Goal: Task Accomplishment & Management: Use online tool/utility

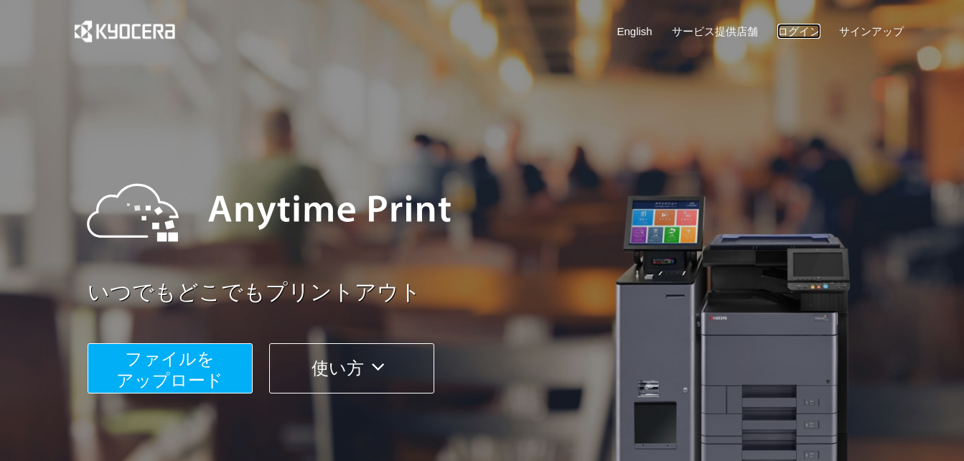
click at [792, 27] on link "ログイン" at bounding box center [798, 31] width 43 height 15
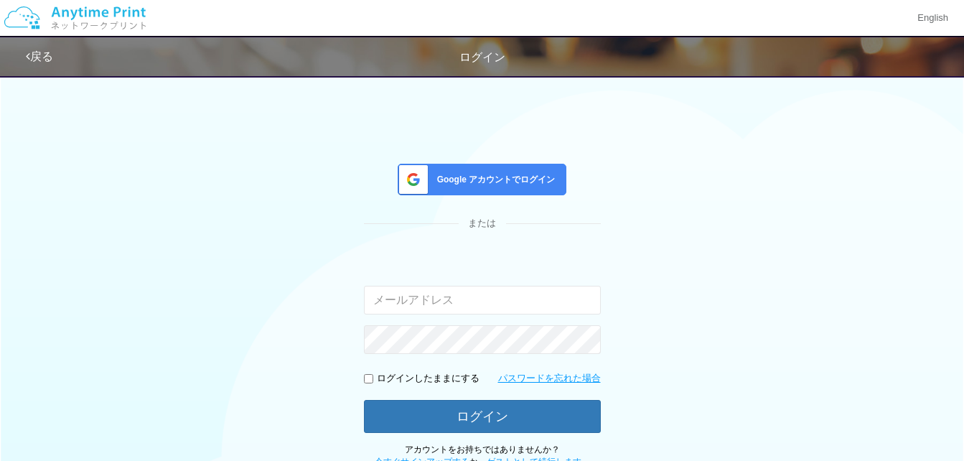
click at [399, 300] on input "email" at bounding box center [482, 300] width 237 height 29
type input "[EMAIL_ADDRESS][DOMAIN_NAME]"
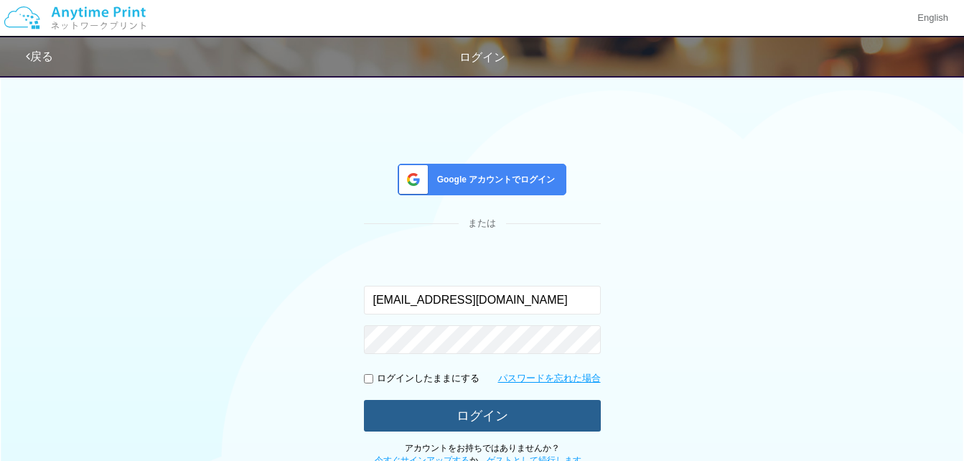
click at [530, 415] on button "ログイン" at bounding box center [482, 416] width 237 height 32
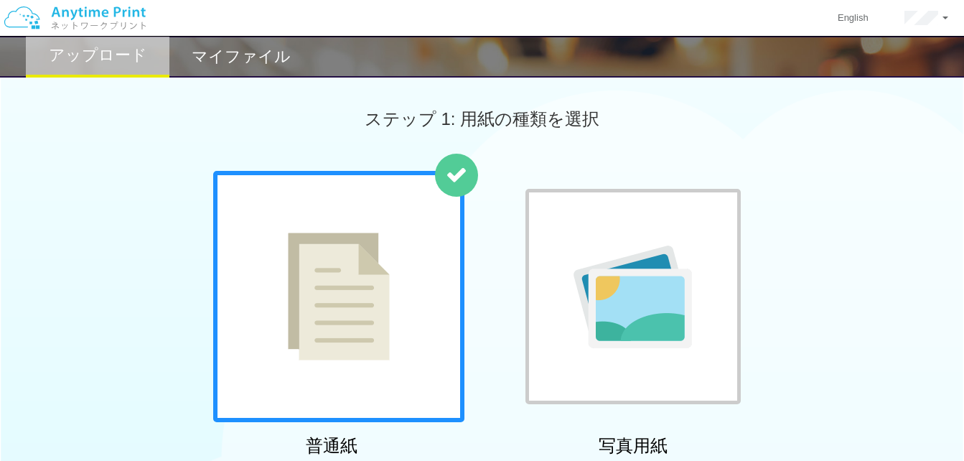
click at [367, 311] on img at bounding box center [339, 297] width 102 height 128
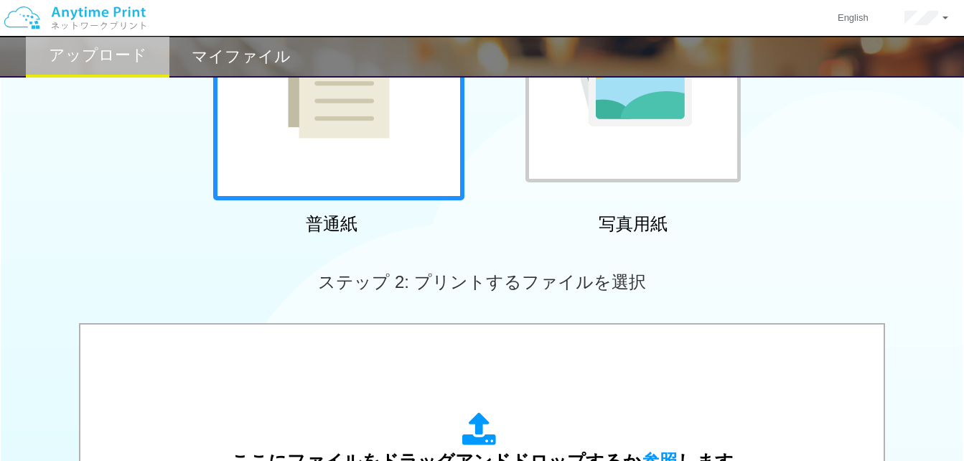
scroll to position [431, 0]
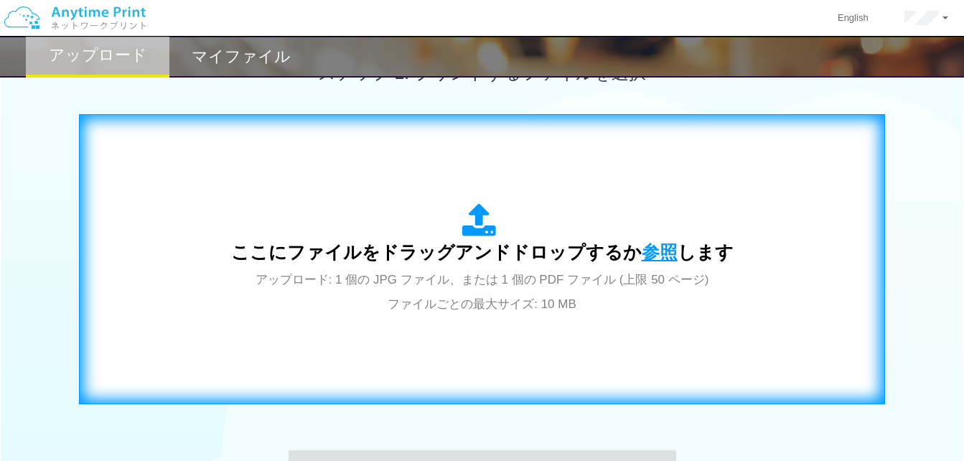
click at [657, 255] on span "参照" at bounding box center [660, 252] width 36 height 20
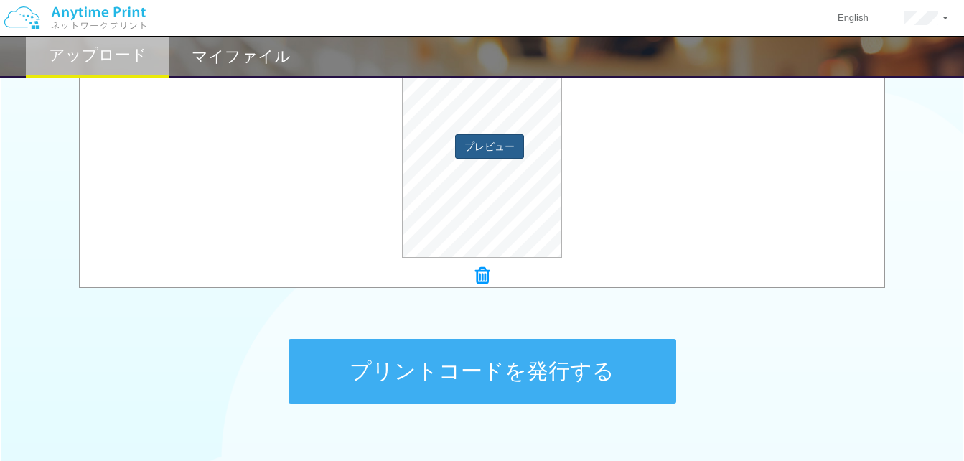
scroll to position [574, 0]
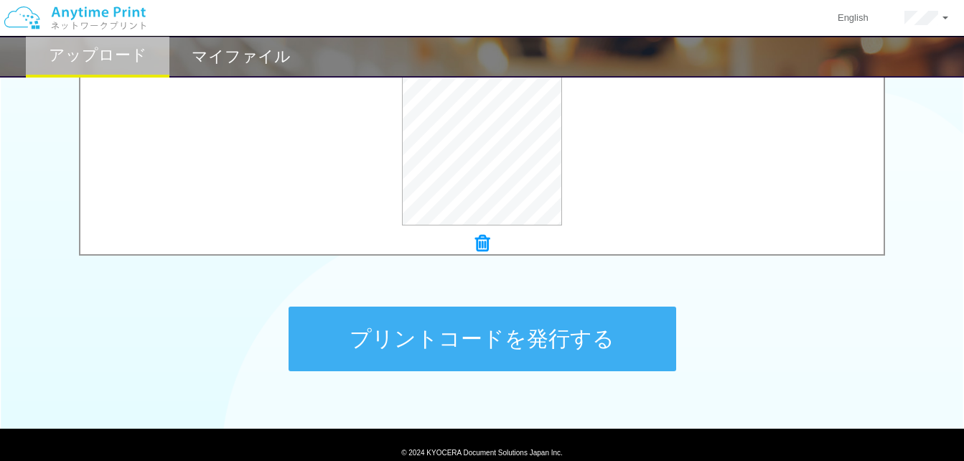
click at [480, 333] on button "プリントコードを発行する" at bounding box center [483, 338] width 388 height 65
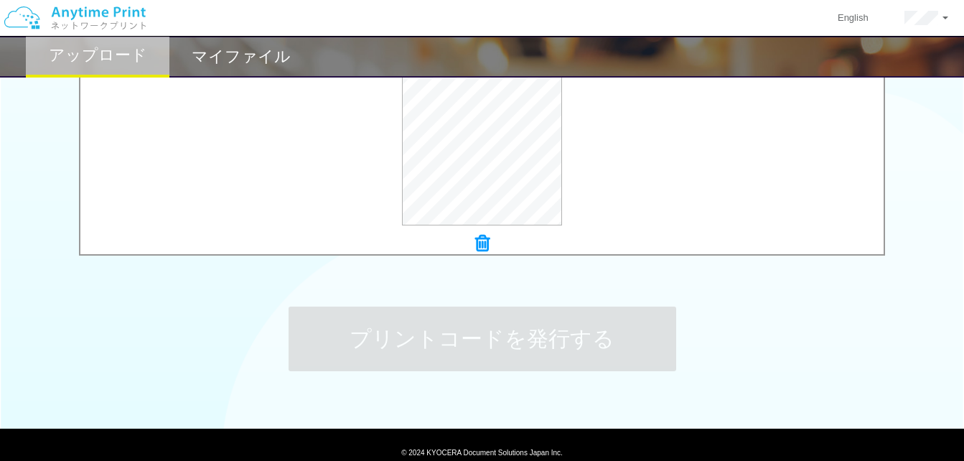
scroll to position [0, 0]
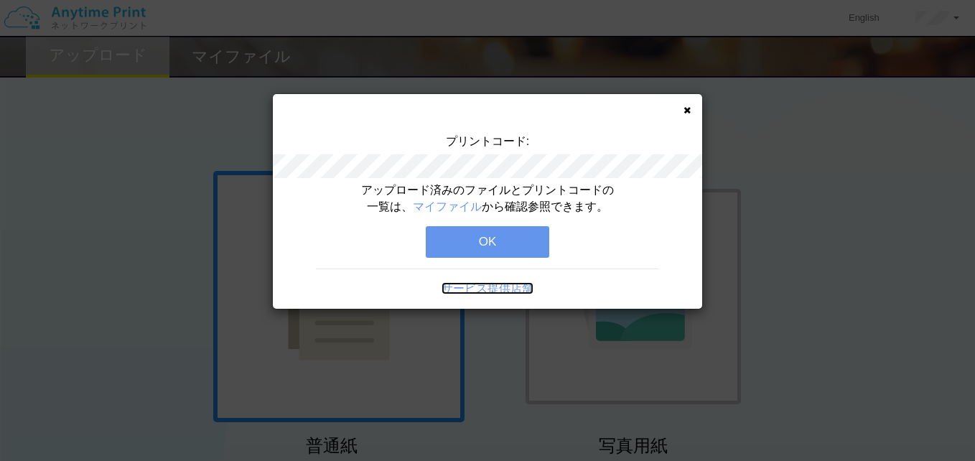
click at [455, 292] on link "サービス提供店舗" at bounding box center [487, 288] width 92 height 12
click at [459, 226] on button "OK" at bounding box center [487, 242] width 123 height 32
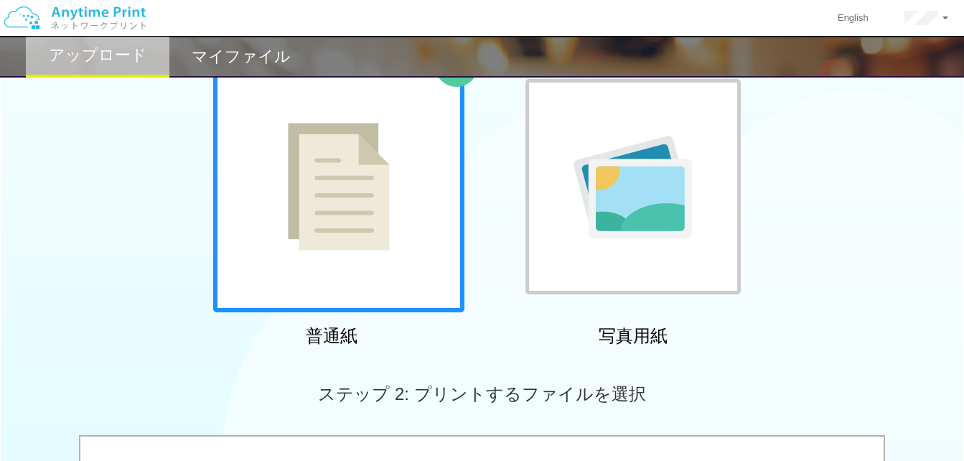
scroll to position [144, 0]
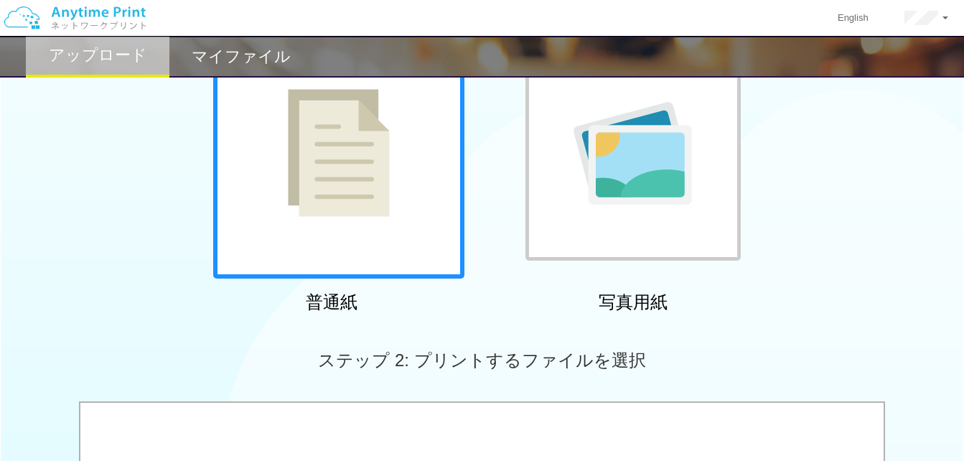
click at [234, 49] on h2 "マイファイル" at bounding box center [241, 56] width 99 height 17
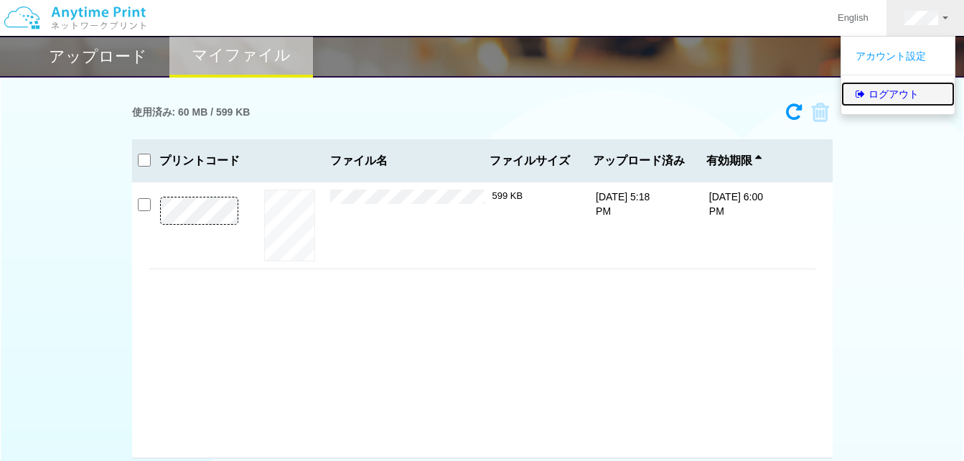
click at [886, 100] on link "ログアウト" at bounding box center [897, 94] width 113 height 24
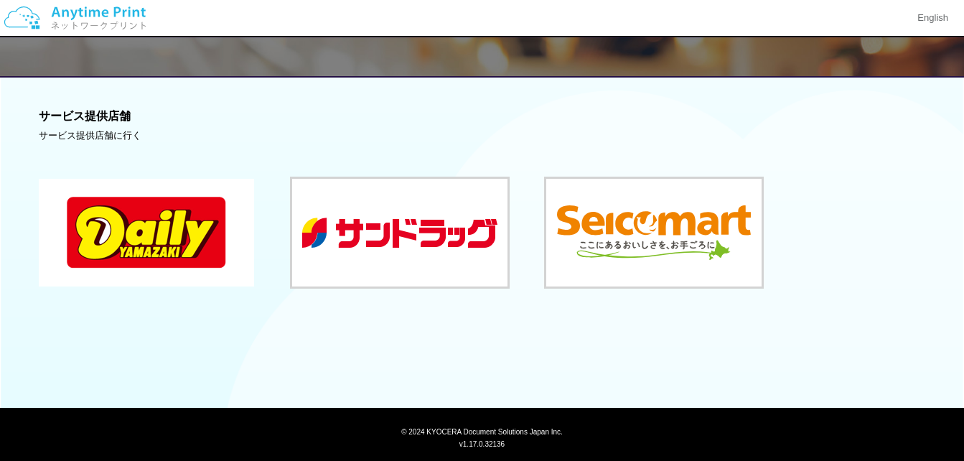
click at [181, 232] on button at bounding box center [146, 233] width 215 height 108
